Goal: Task Accomplishment & Management: Manage account settings

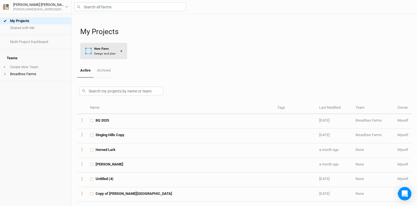
click at [112, 49] on div "New Farm" at bounding box center [105, 48] width 22 height 5
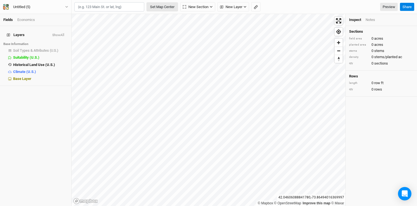
click at [163, 6] on button "Set Map Center" at bounding box center [162, 6] width 32 height 9
click at [28, 9] on div "Untitled (5)" at bounding box center [21, 7] width 17 height 6
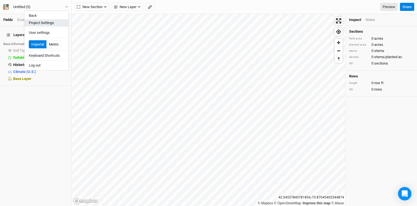
click at [43, 25] on button "Project Settings" at bounding box center [46, 22] width 44 height 7
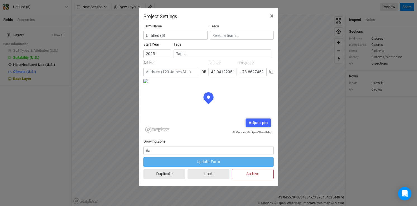
scroll to position [28, 65]
drag, startPoint x: 185, startPoint y: 38, endPoint x: 122, endPoint y: 33, distance: 62.8
click at [122, 33] on div "Project Settings × Farm Name Untitled (5) Team Start Year [DATE] Tags Address O…" at bounding box center [208, 103] width 417 height 206
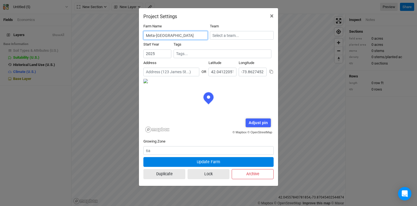
type input "Meta-[GEOGRAPHIC_DATA]"
click at [161, 55] on input "2025" at bounding box center [157, 53] width 28 height 9
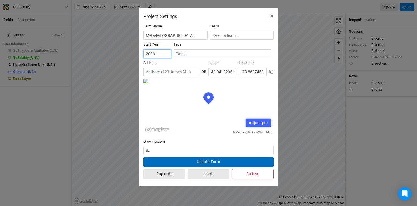
type input "2026"
click at [215, 162] on button "Update Farm" at bounding box center [208, 162] width 130 height 10
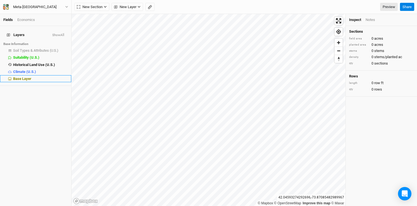
click at [27, 75] on li "Base Layer" at bounding box center [35, 78] width 71 height 7
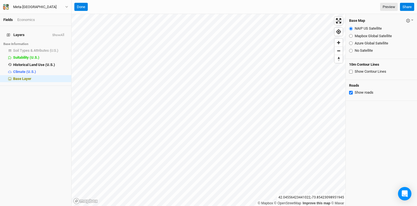
click at [351, 70] on input "Show Contour Lines" at bounding box center [351, 72] width 4 height 4
checkbox input "true"
click at [82, 8] on button "Done" at bounding box center [80, 7] width 13 height 8
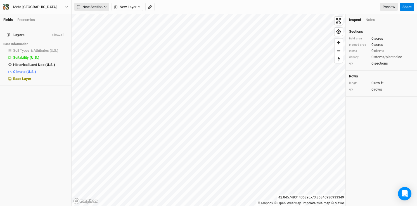
click at [108, 6] on button "New Section" at bounding box center [91, 7] width 35 height 8
click at [104, 43] on button "Upload" at bounding box center [97, 44] width 44 height 9
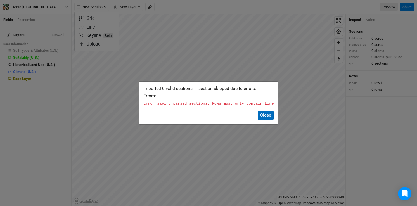
click at [265, 116] on button "Close" at bounding box center [266, 115] width 16 height 9
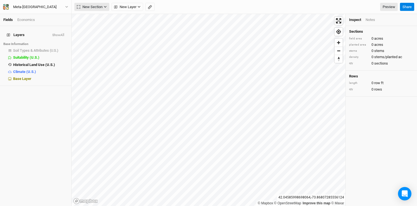
click at [103, 6] on button "New Section" at bounding box center [91, 7] width 35 height 8
click at [101, 44] on button "Upload" at bounding box center [97, 44] width 44 height 9
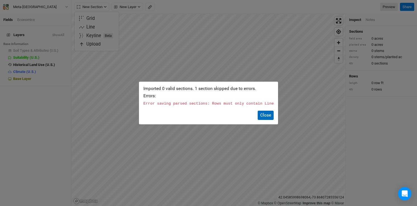
click at [265, 114] on button "Close" at bounding box center [266, 115] width 16 height 9
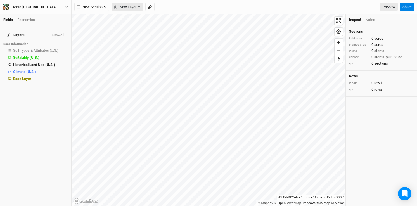
click at [131, 5] on span "New Layer" at bounding box center [125, 7] width 22 height 6
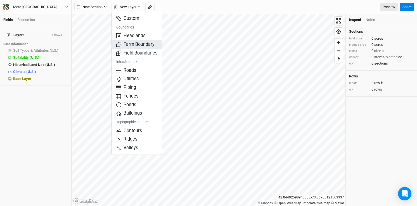
click at [137, 42] on span "Farm Boundary" at bounding box center [135, 44] width 38 height 6
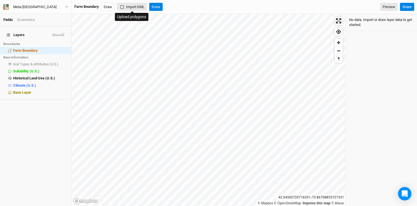
click at [122, 4] on button "Import KML" at bounding box center [132, 7] width 30 height 8
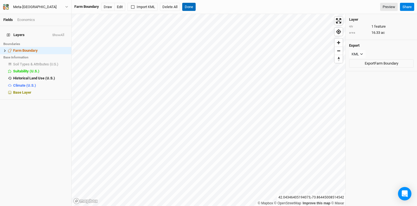
click at [192, 4] on button "Done" at bounding box center [188, 7] width 13 height 8
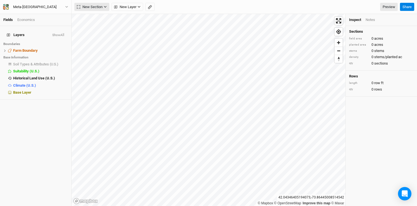
click at [106, 6] on icon "button" at bounding box center [105, 6] width 3 height 3
click at [96, 19] on button "Grid" at bounding box center [97, 18] width 44 height 9
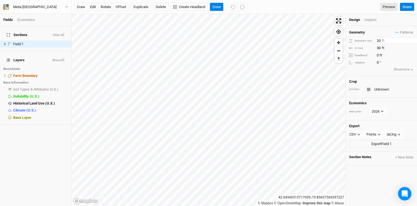
drag, startPoint x: 399, startPoint y: 40, endPoint x: 346, endPoint y: 38, distance: 52.6
click at [346, 38] on div "Geometry Patterns ＋ New in-row pattern between row 20 ft in row 30 ft headland …" at bounding box center [381, 51] width 71 height 50
type input "20"
drag, startPoint x: 388, startPoint y: 47, endPoint x: 353, endPoint y: 40, distance: 35.3
click at [354, 41] on div "Geometry Patterns ＋ New in-row pattern between row 20 ft in row 30 ft headland …" at bounding box center [381, 51] width 71 height 50
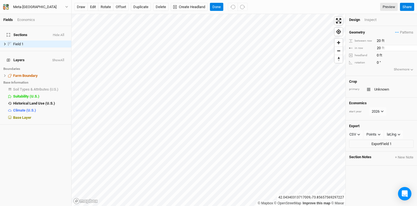
type input "20"
click at [189, 8] on button "Create Headland" at bounding box center [189, 7] width 37 height 8
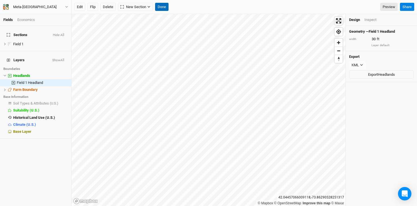
click at [163, 5] on button "Done" at bounding box center [161, 7] width 13 height 8
click at [79, 6] on button "Edit" at bounding box center [79, 7] width 11 height 8
click at [163, 9] on button "Done" at bounding box center [161, 7] width 13 height 8
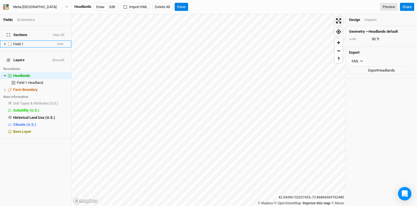
click at [8, 41] on label at bounding box center [9, 44] width 7 height 7
click at [8, 42] on input "checkbox" at bounding box center [10, 44] width 4 height 4
checkbox input "true"
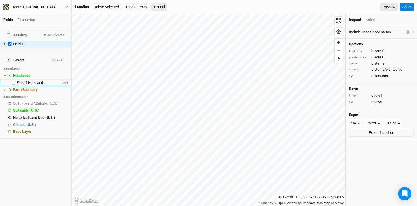
click at [62, 79] on span "hide" at bounding box center [64, 82] width 7 height 7
click at [43, 73] on div "Headlands" at bounding box center [36, 75] width 47 height 4
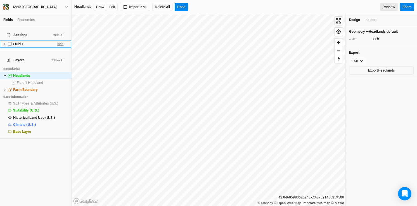
click at [63, 41] on span "hide" at bounding box center [60, 44] width 6 height 7
click at [99, 7] on button "Draw" at bounding box center [100, 7] width 13 height 8
click at [187, 6] on button "Done" at bounding box center [181, 7] width 13 height 8
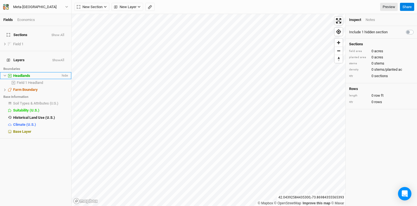
click at [30, 73] on div "Headlands" at bounding box center [36, 75] width 47 height 4
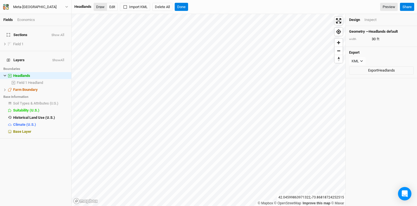
click at [101, 8] on button "Draw" at bounding box center [100, 7] width 13 height 8
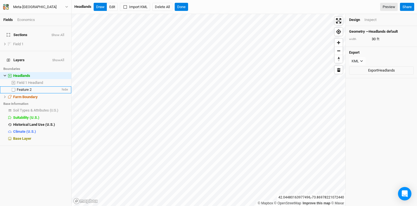
click at [44, 87] on div "Feature 2" at bounding box center [39, 89] width 44 height 4
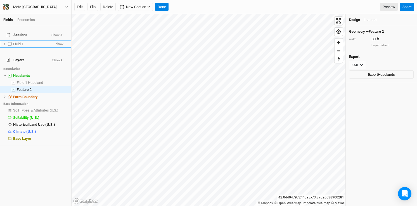
click at [44, 42] on div "Field 1" at bounding box center [32, 44] width 38 height 4
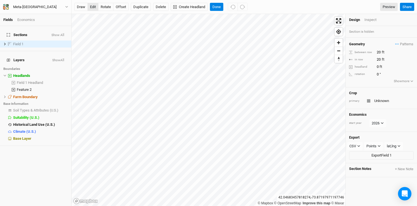
click at [94, 8] on button "edit" at bounding box center [92, 7] width 11 height 8
click at [216, 6] on button "Done" at bounding box center [216, 7] width 13 height 8
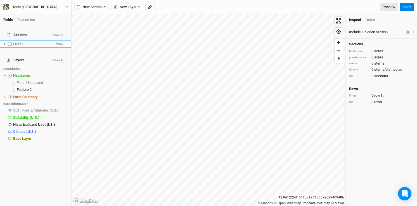
click at [27, 42] on div "Field 1" at bounding box center [32, 44] width 38 height 4
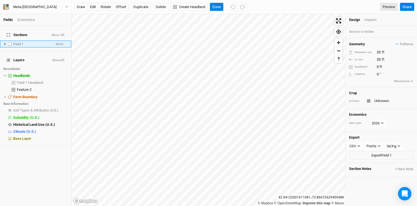
click at [9, 41] on label at bounding box center [9, 44] width 7 height 7
click at [9, 42] on input "checkbox" at bounding box center [10, 44] width 4 height 4
checkbox input "true"
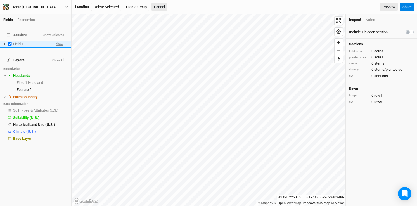
click at [59, 41] on span "show" at bounding box center [60, 44] width 8 height 7
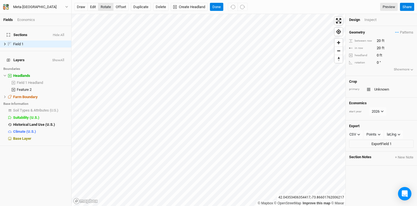
click at [108, 7] on button "rotate" at bounding box center [105, 7] width 15 height 8
type input "10.5"
click at [215, 6] on button "Done" at bounding box center [216, 7] width 13 height 8
click at [91, 6] on button "edit" at bounding box center [92, 7] width 11 height 8
click at [95, 7] on button "edit" at bounding box center [92, 7] width 11 height 8
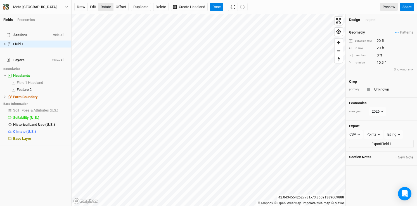
click at [105, 5] on button "rotate" at bounding box center [105, 7] width 15 height 8
type input "9.1"
click at [215, 4] on button "Done" at bounding box center [216, 7] width 13 height 8
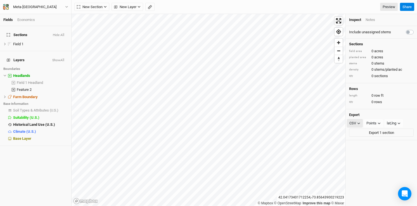
click at [360, 121] on button "CSV" at bounding box center [355, 123] width 16 height 8
click at [360, 166] on span "SHP" at bounding box center [358, 168] width 9 height 6
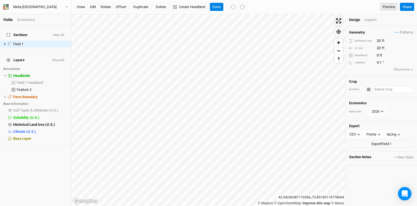
click at [387, 89] on input "text" at bounding box center [392, 89] width 41 height 7
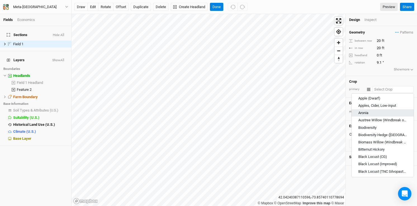
scroll to position [32, 0]
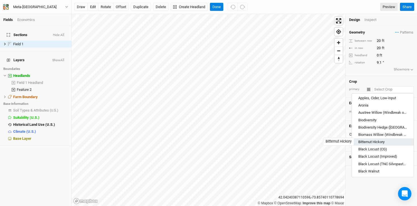
click at [384, 141] on div "Bitternut Hickory" at bounding box center [371, 141] width 26 height 5
type input "Bitternut Hickory"
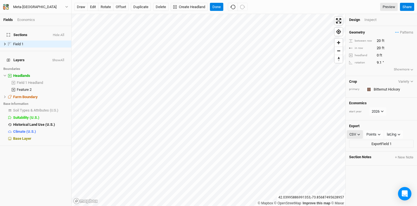
click at [356, 134] on button "CSV" at bounding box center [355, 134] width 16 height 8
click at [367, 179] on button "SHP" at bounding box center [369, 179] width 44 height 9
click at [375, 143] on button "Export Field 1" at bounding box center [381, 144] width 65 height 8
